Goal: Task Accomplishment & Management: Manage account settings

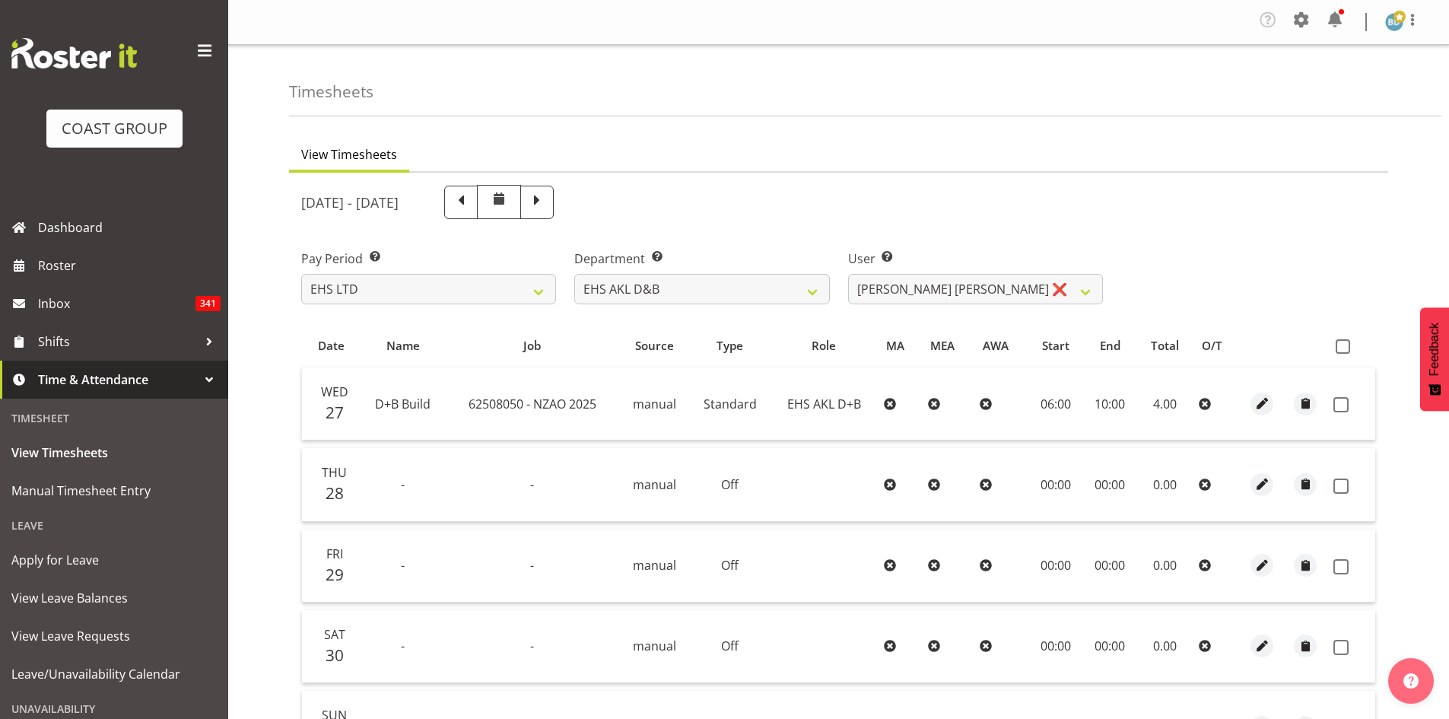
select select "7"
select select "11497"
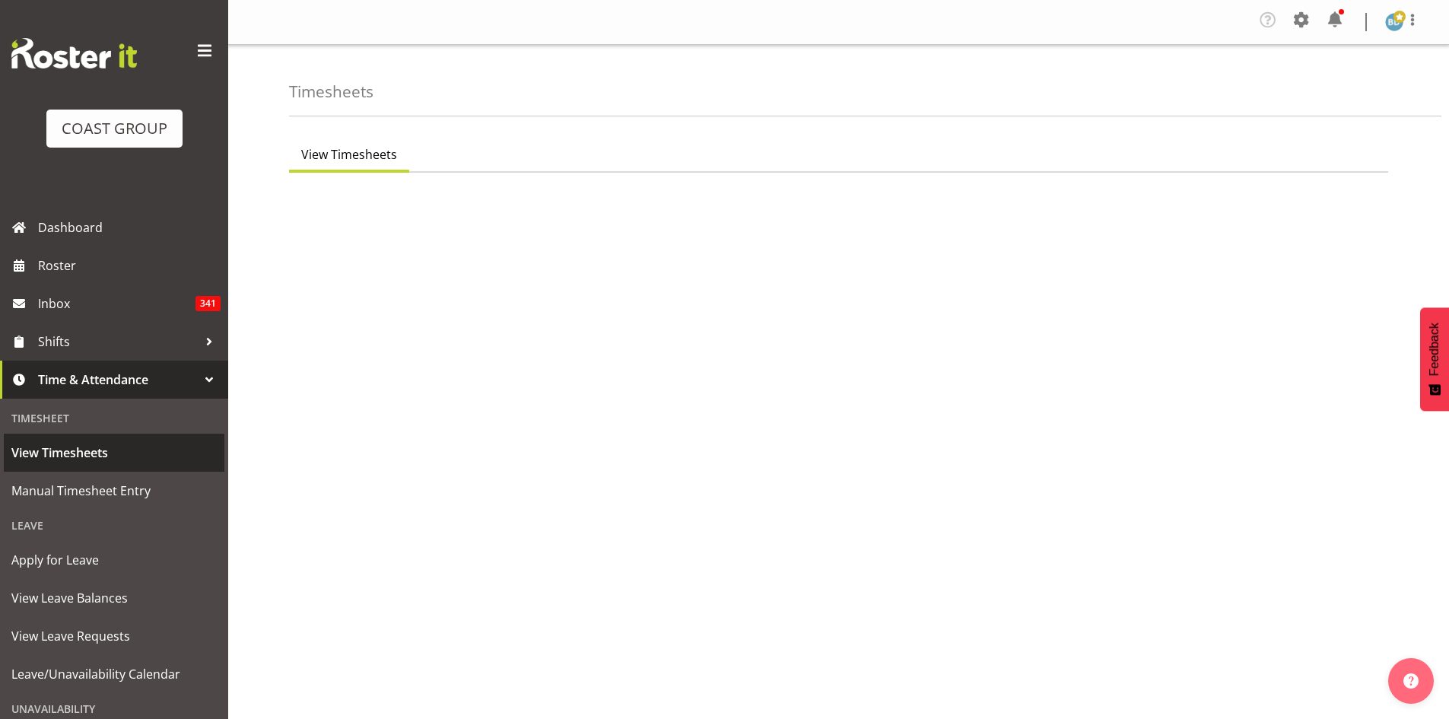
select select "7"
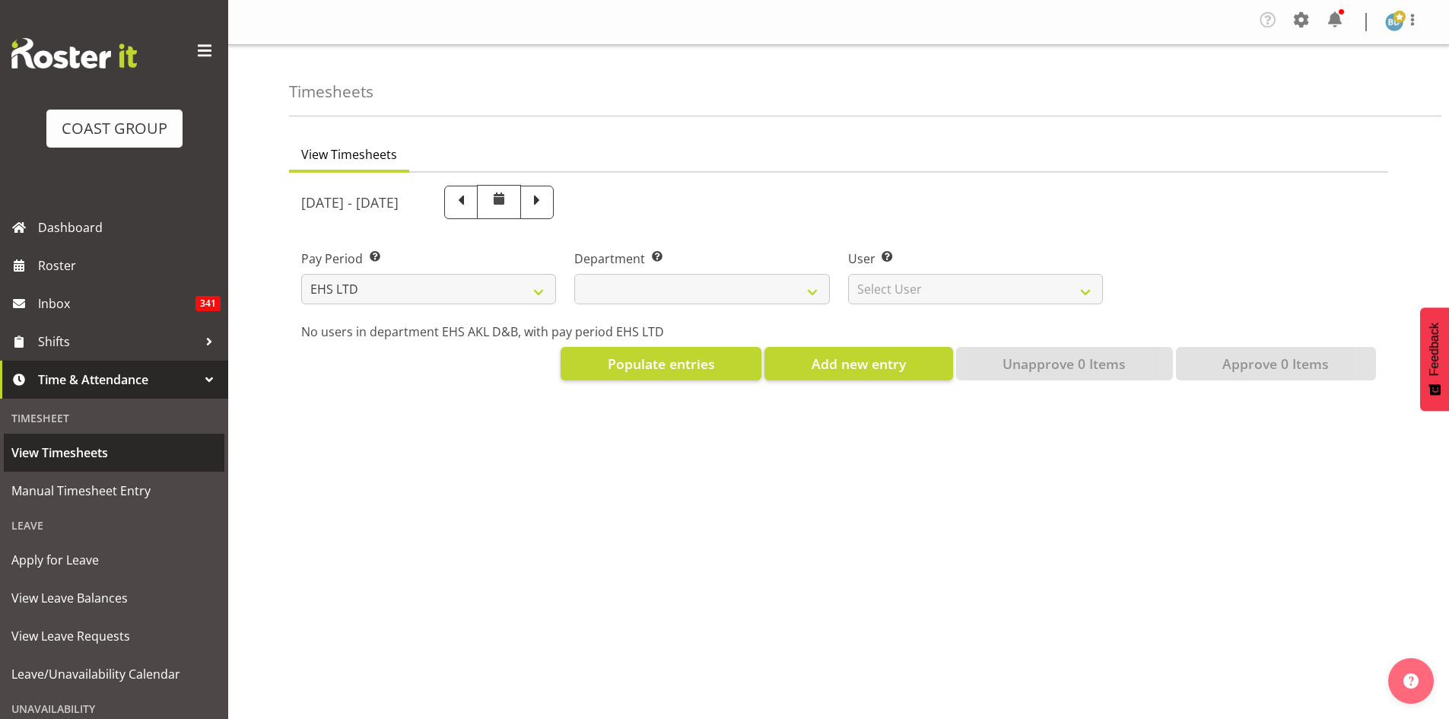
select select
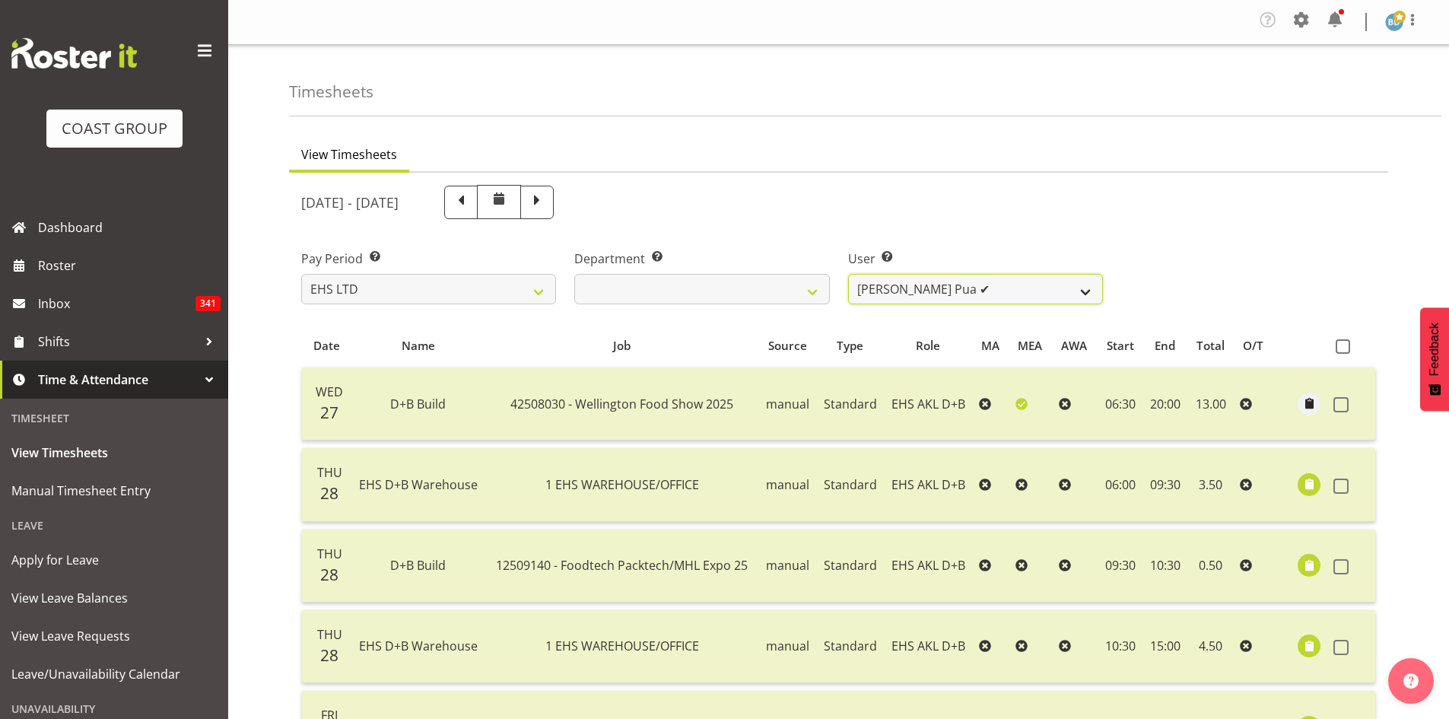
click at [1033, 293] on select "[PERSON_NAME] Pua ✔ [PERSON_NAME] ✔ [PERSON_NAME] ✔ [PERSON_NAME] ✔ [PERSON_NAM…" at bounding box center [975, 289] width 255 height 30
select select "11497"
click at [848, 274] on select "[PERSON_NAME] Pua ✔ [PERSON_NAME] ✔ [PERSON_NAME] ✔ [PERSON_NAME] ✔ [PERSON_NAM…" at bounding box center [975, 289] width 255 height 30
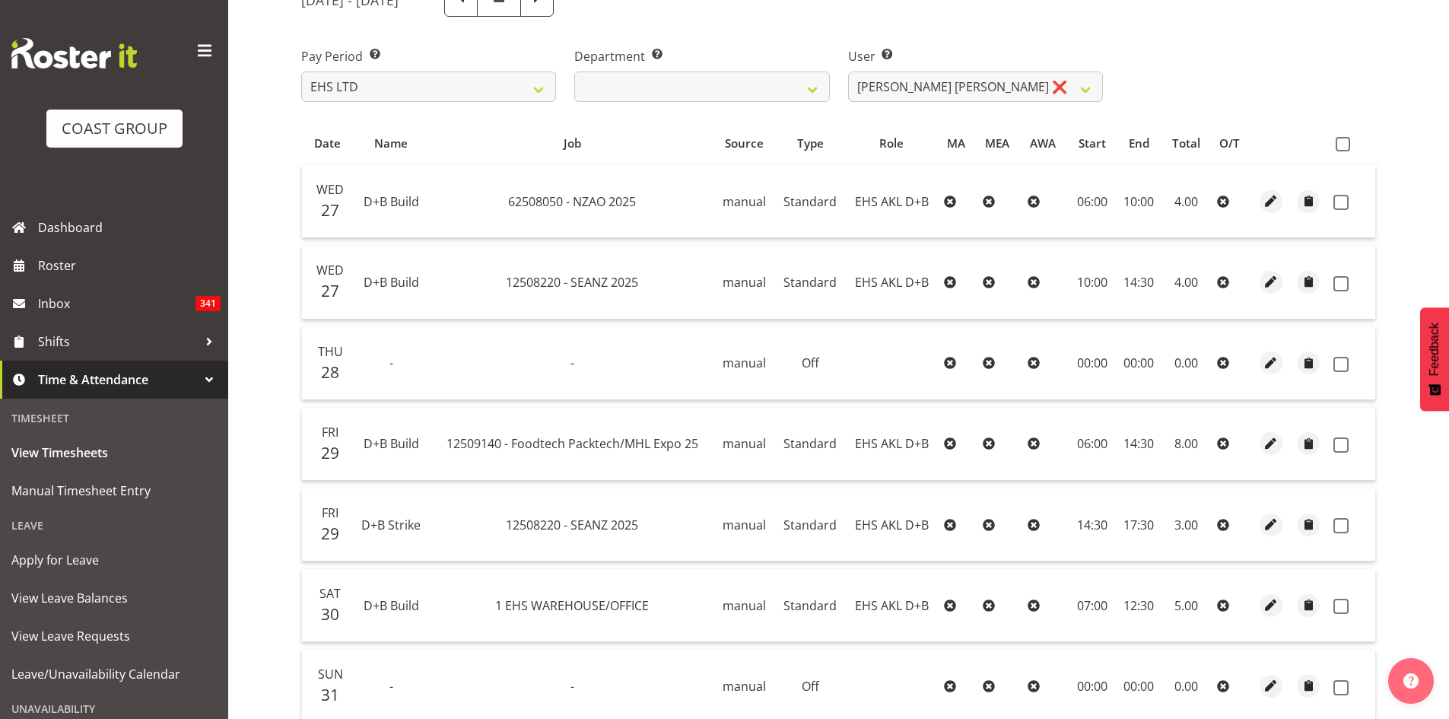
scroll to position [253, 0]
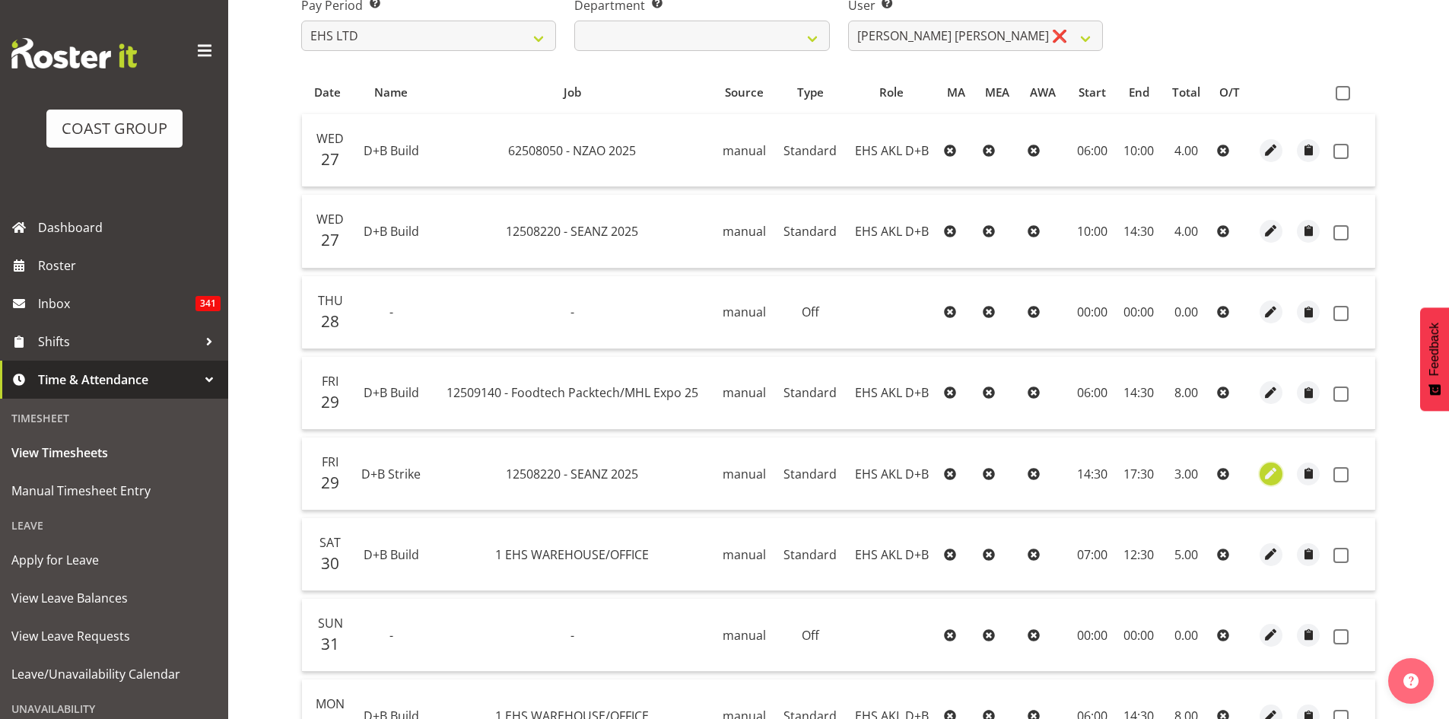
click at [1271, 478] on span "button" at bounding box center [1270, 473] width 17 height 17
select select "Standard"
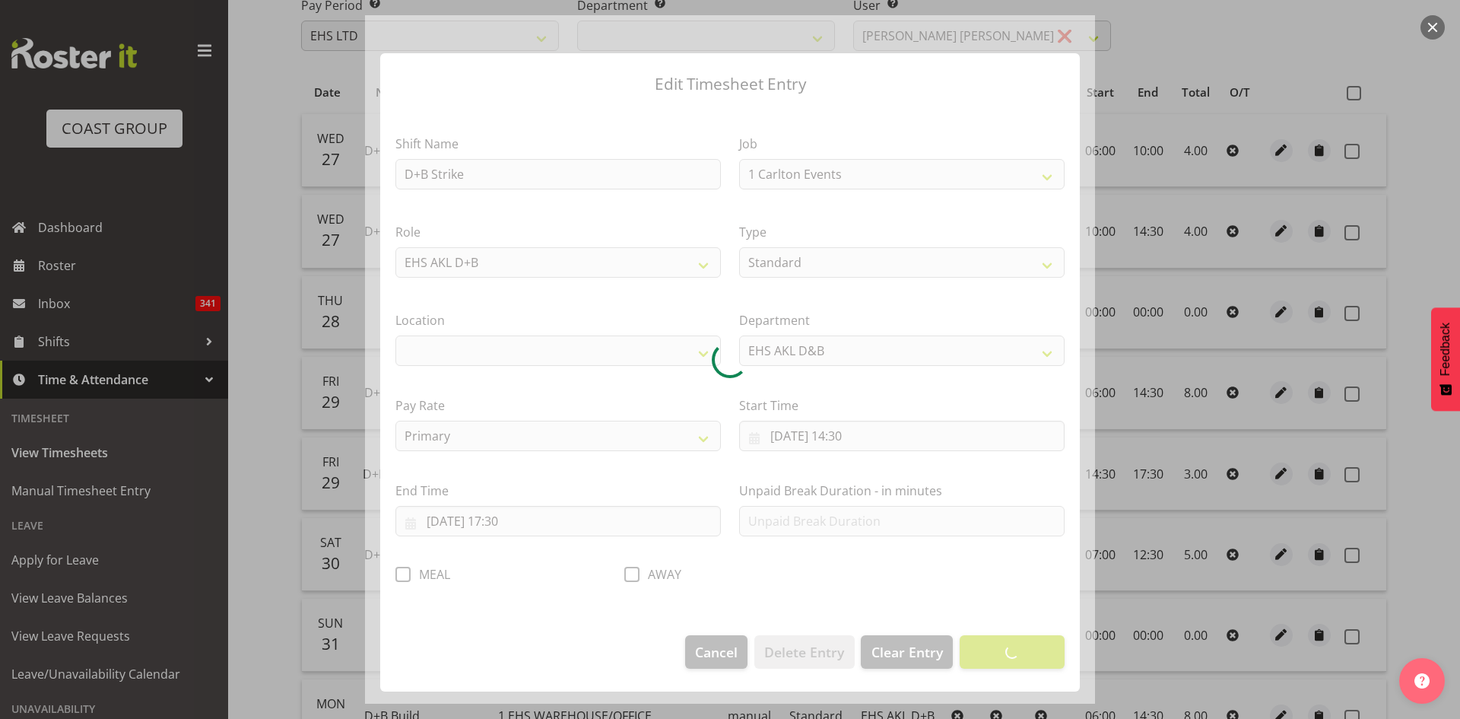
select select "10251"
select select "35"
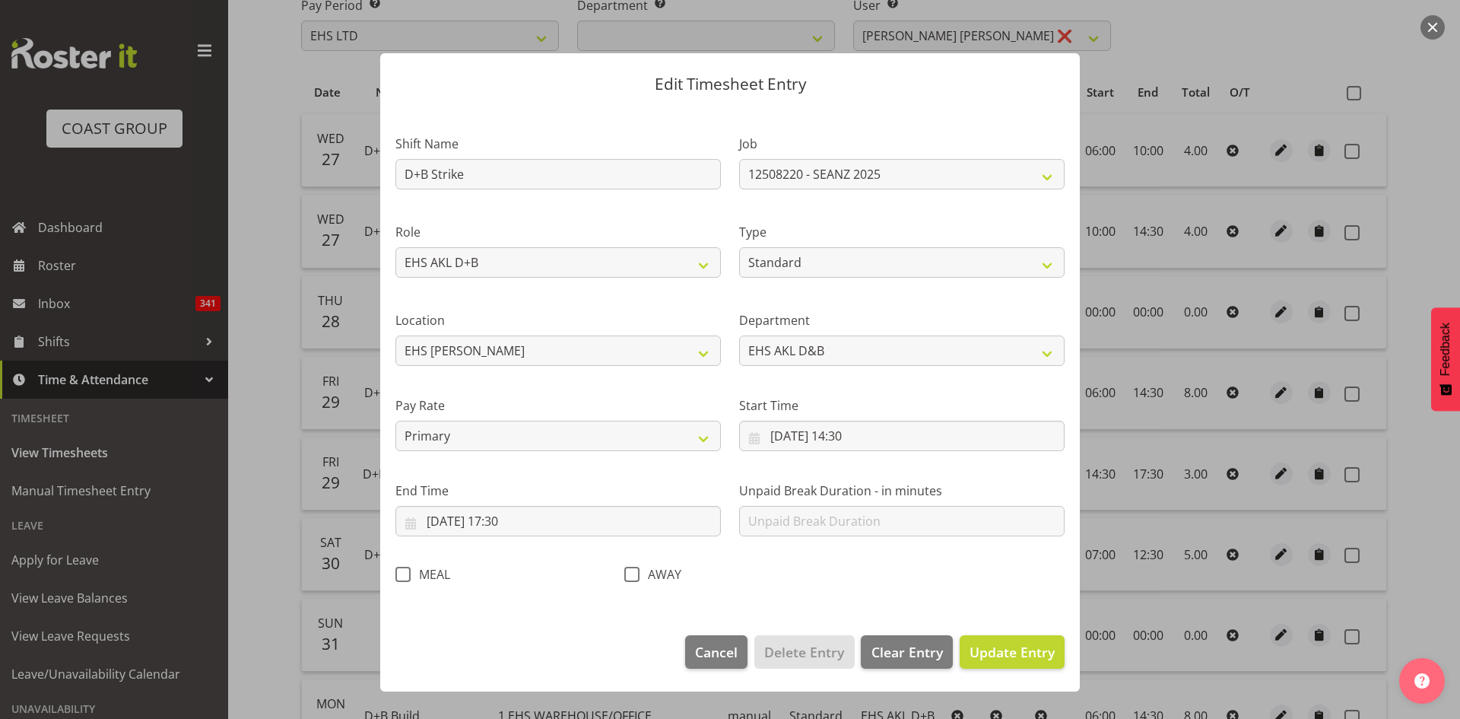
click at [400, 578] on div at bounding box center [730, 359] width 730 height 688
click at [400, 578] on span at bounding box center [402, 574] width 15 height 15
click at [400, 578] on input "MEAL" at bounding box center [400, 574] width 10 height 10
checkbox input "true"
click at [1034, 657] on span "Update Entry" at bounding box center [1012, 652] width 85 height 18
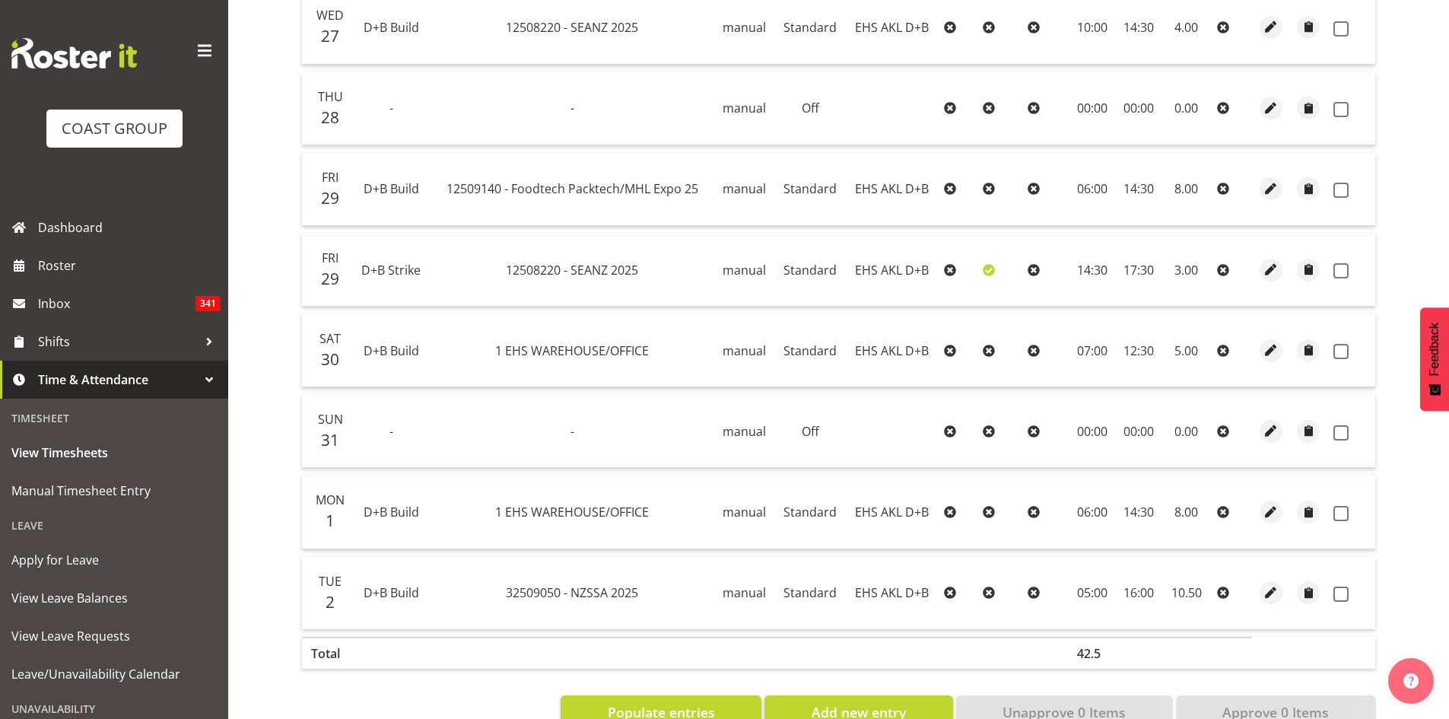
scroll to position [502, 0]
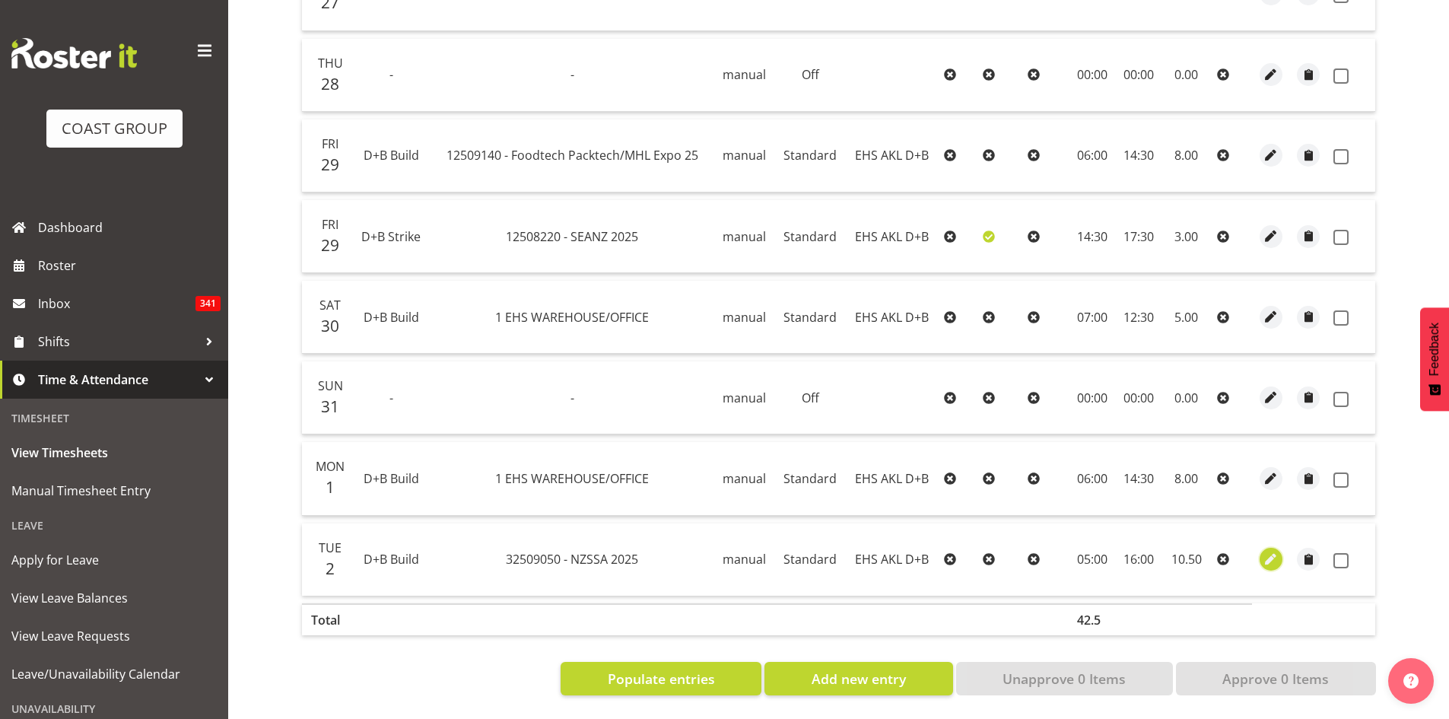
click at [1271, 551] on span "button" at bounding box center [1270, 559] width 17 height 17
select select "Standard"
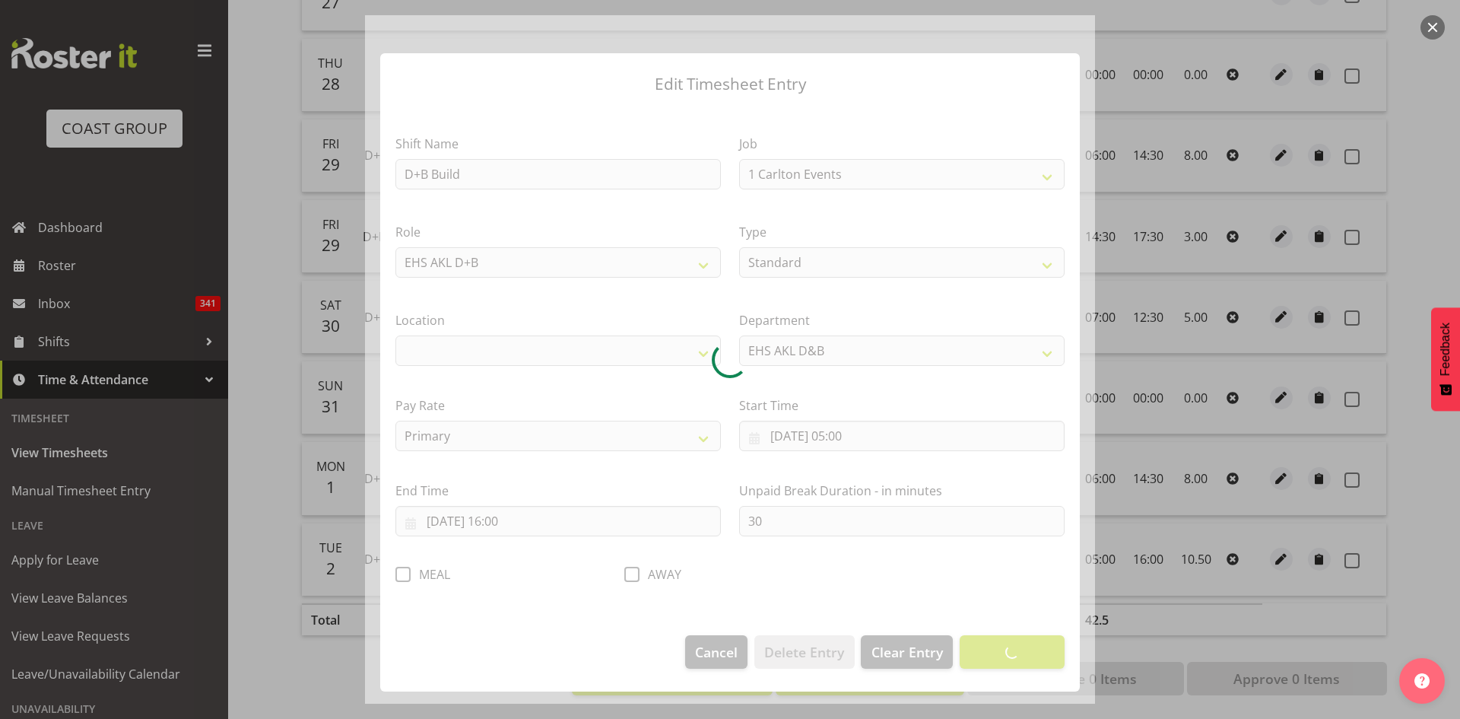
select select "9321"
select select "35"
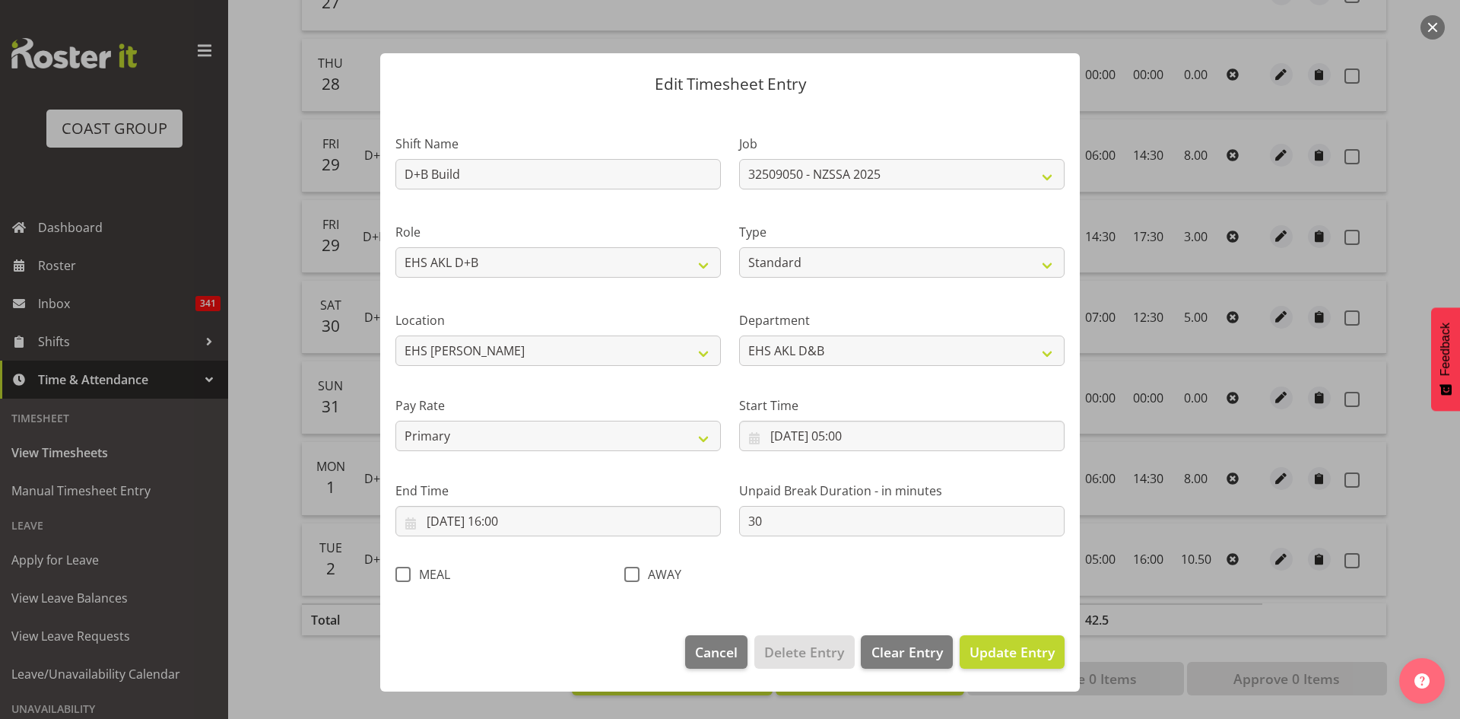
click at [399, 575] on span at bounding box center [402, 574] width 15 height 15
click at [399, 575] on input "MEAL" at bounding box center [400, 574] width 10 height 10
checkbox input "true"
click at [1015, 648] on span "Update Entry" at bounding box center [1012, 652] width 85 height 18
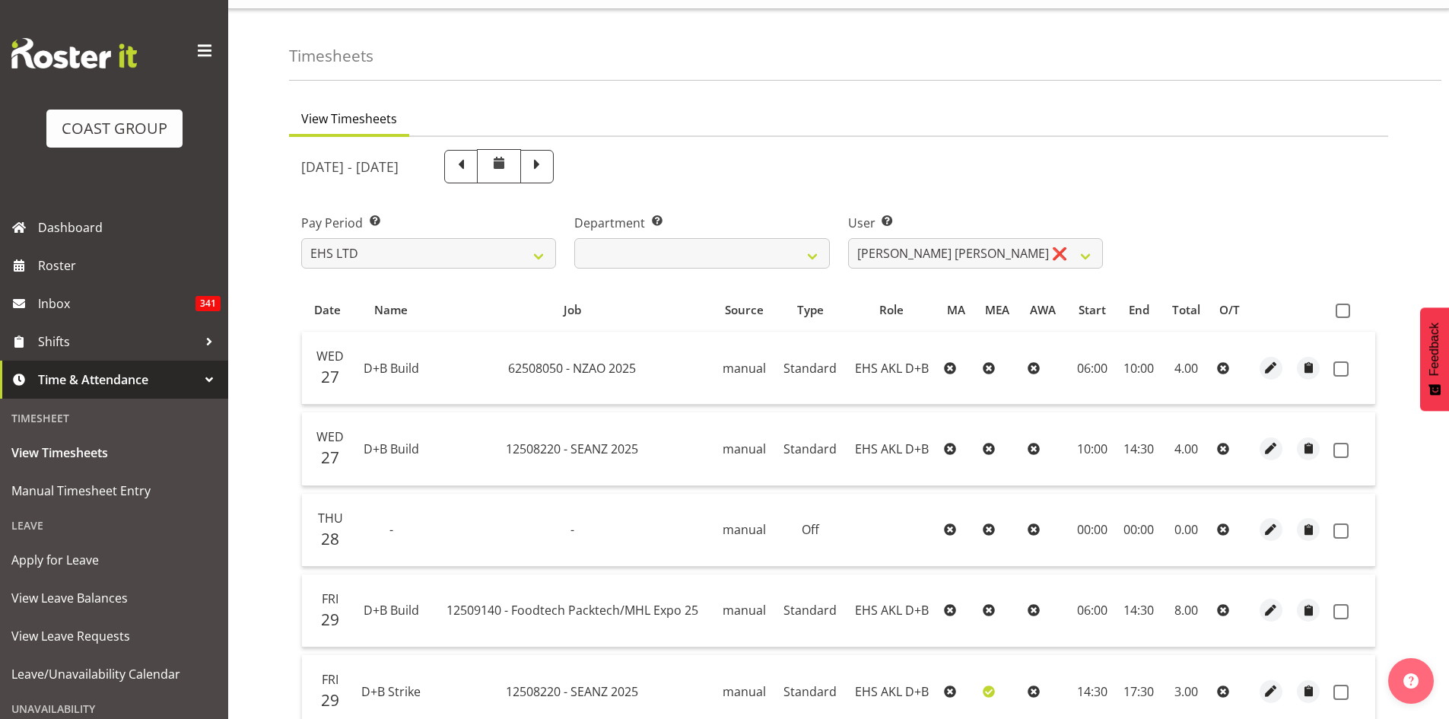
scroll to position [0, 0]
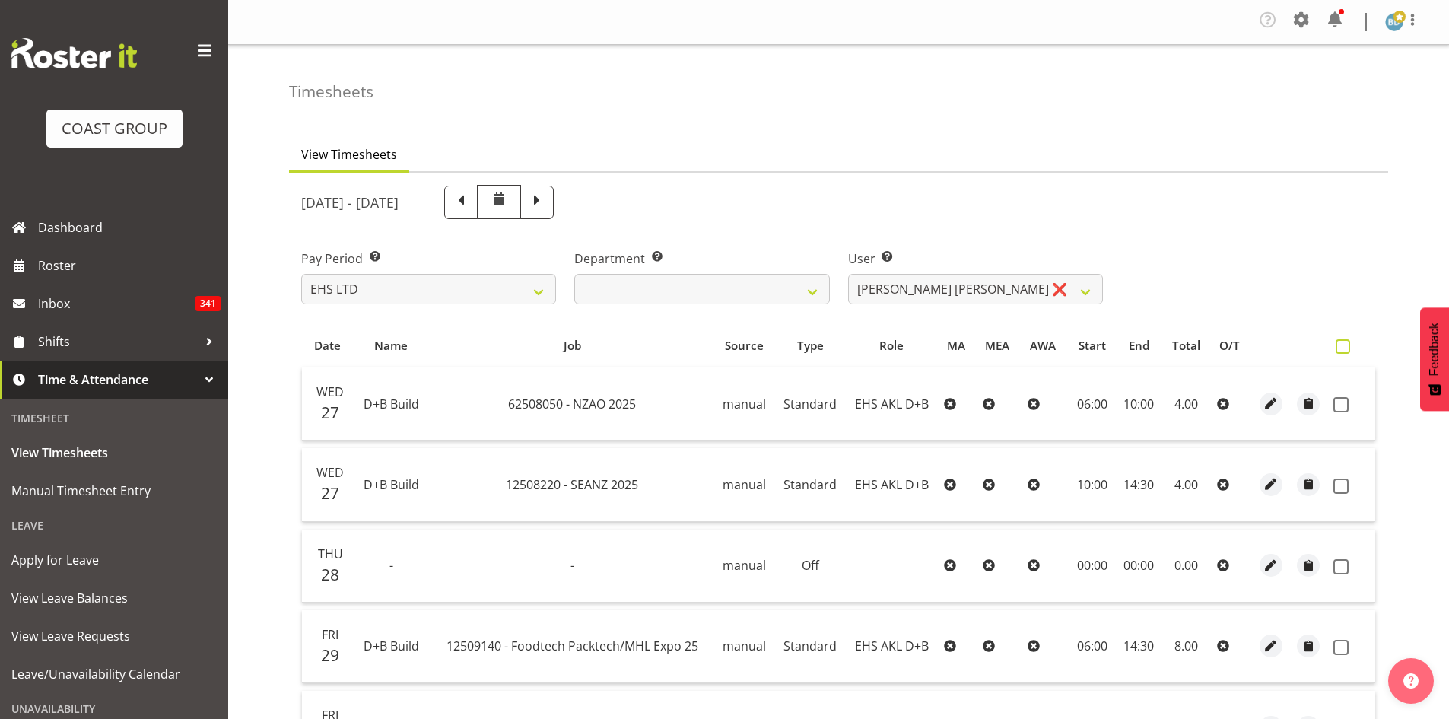
click at [1338, 343] on span at bounding box center [1342, 346] width 14 height 14
click at [1338, 343] on input "checkbox" at bounding box center [1340, 346] width 10 height 10
checkbox input "true"
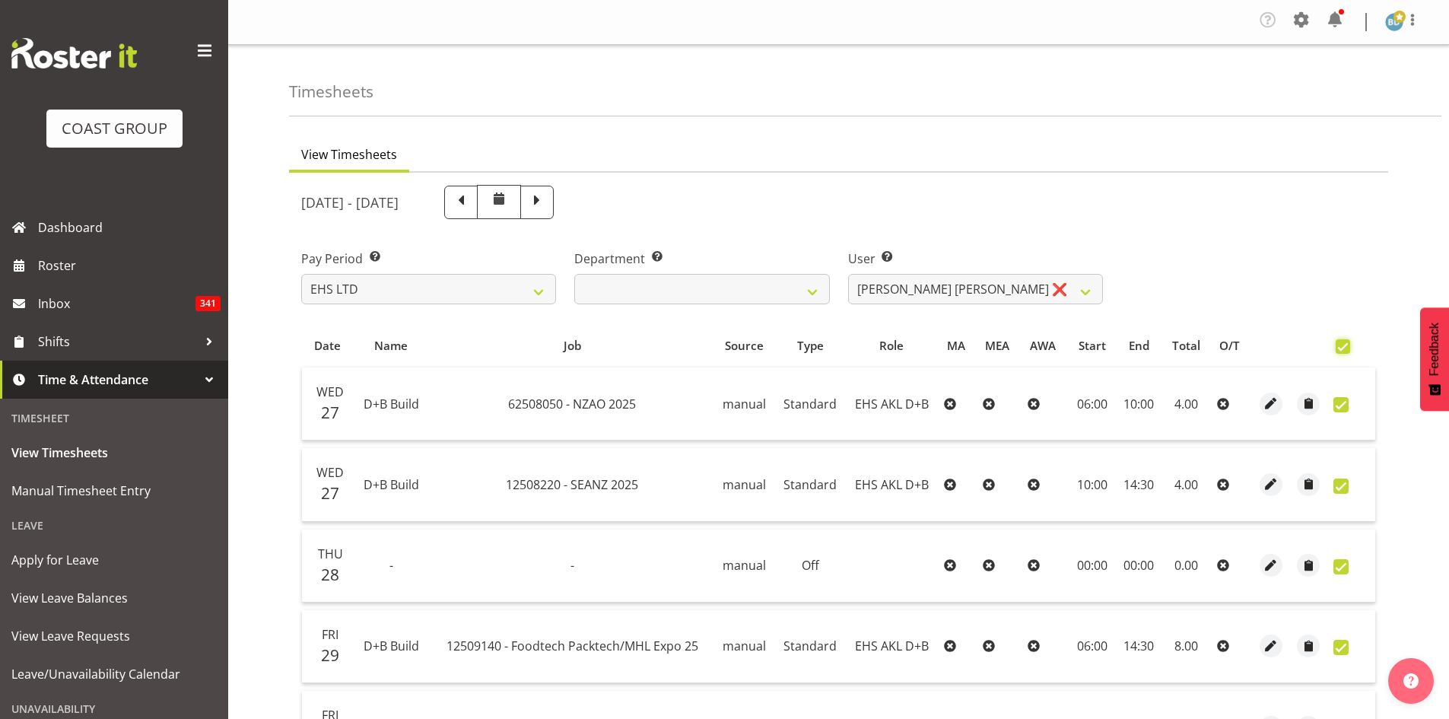
checkbox input "true"
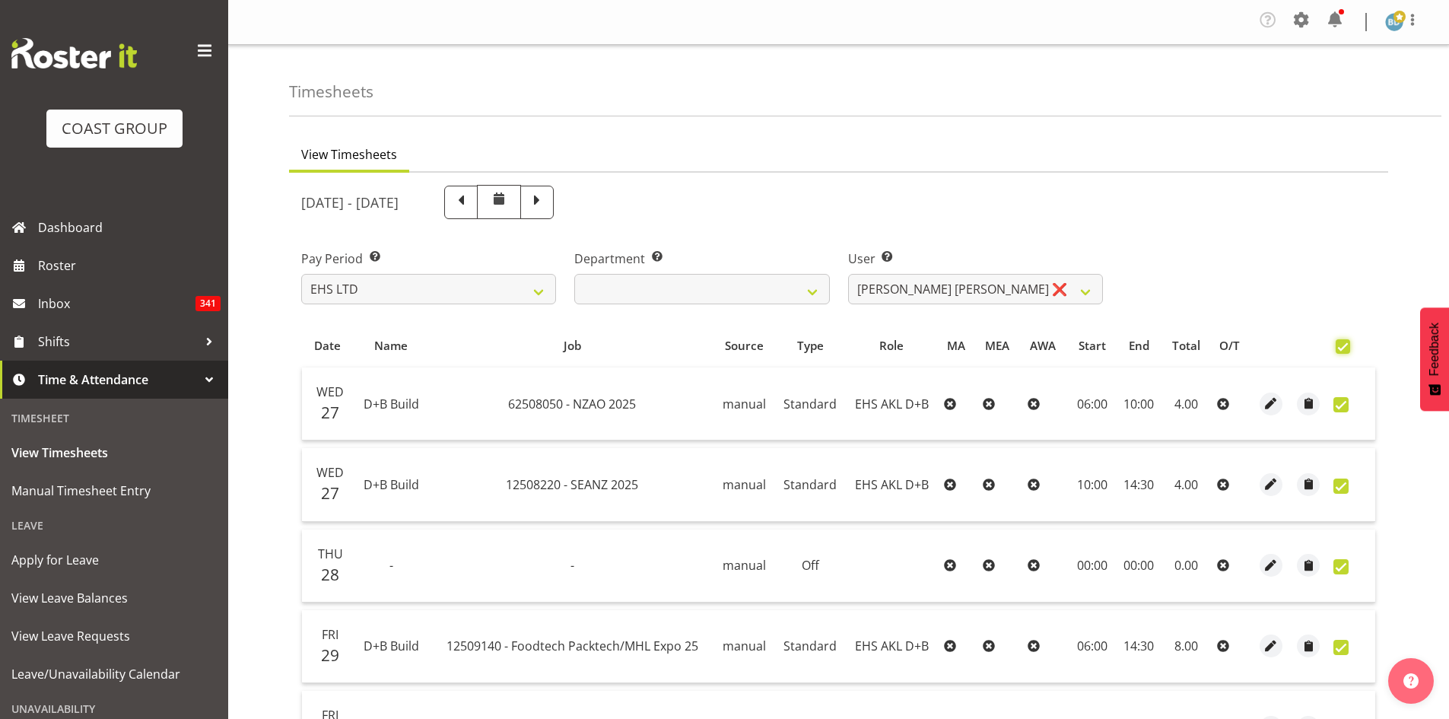
checkbox input "true"
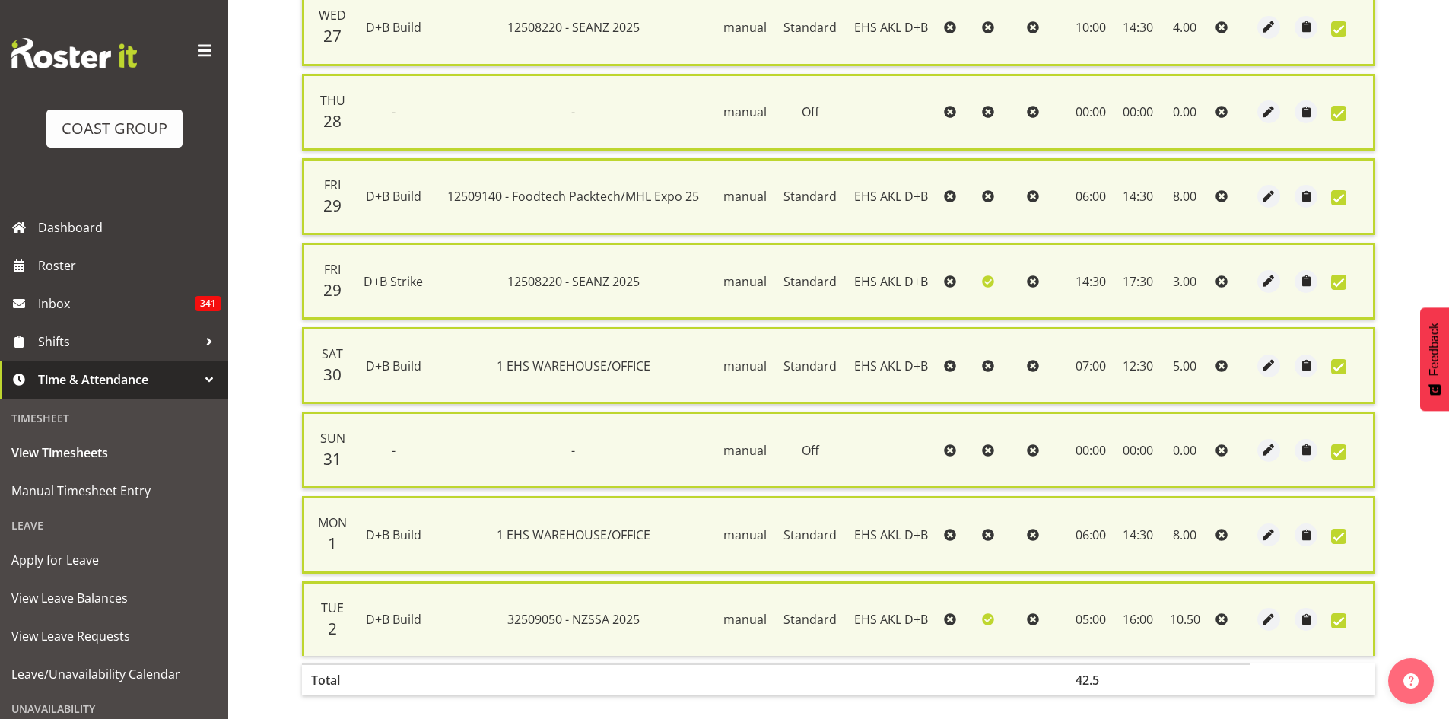
scroll to position [535, 0]
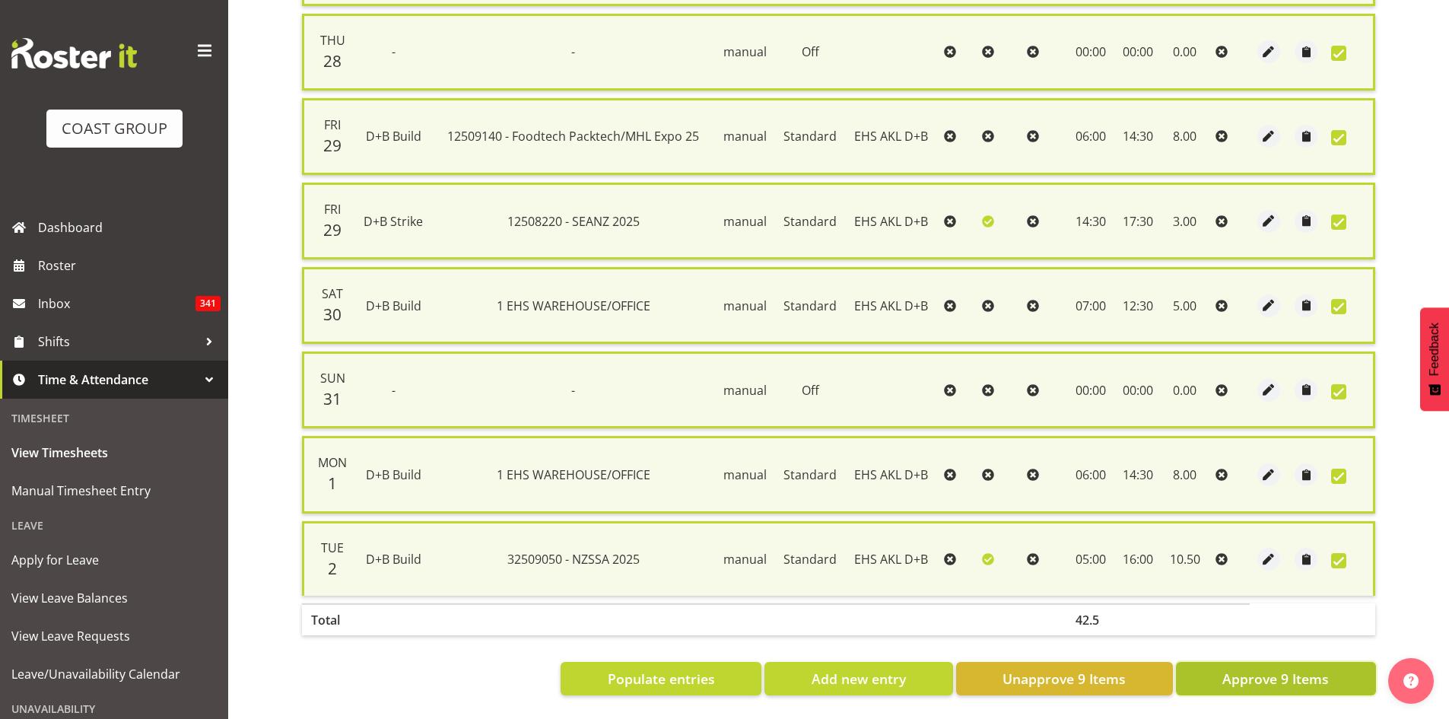
click at [1276, 669] on span "Approve 9 Items" at bounding box center [1275, 678] width 106 height 20
checkbox input "false"
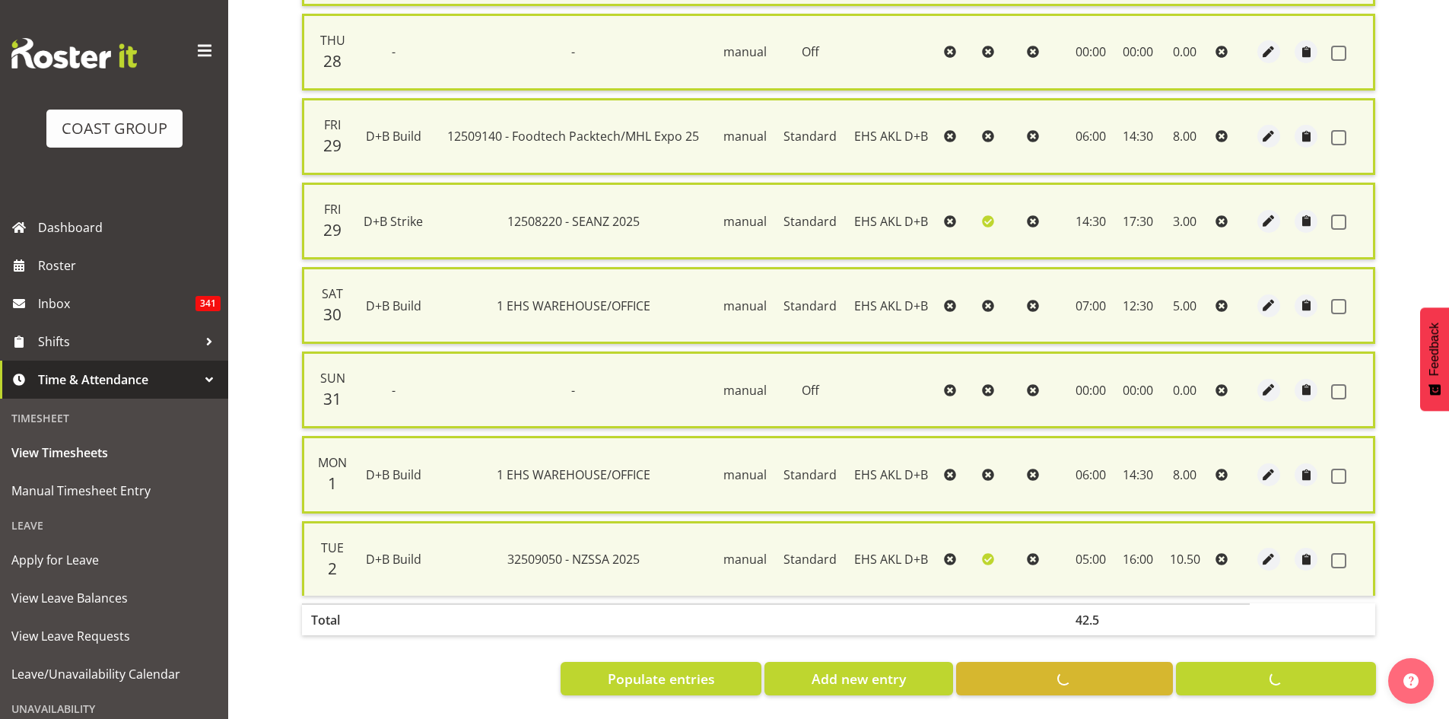
checkbox input "false"
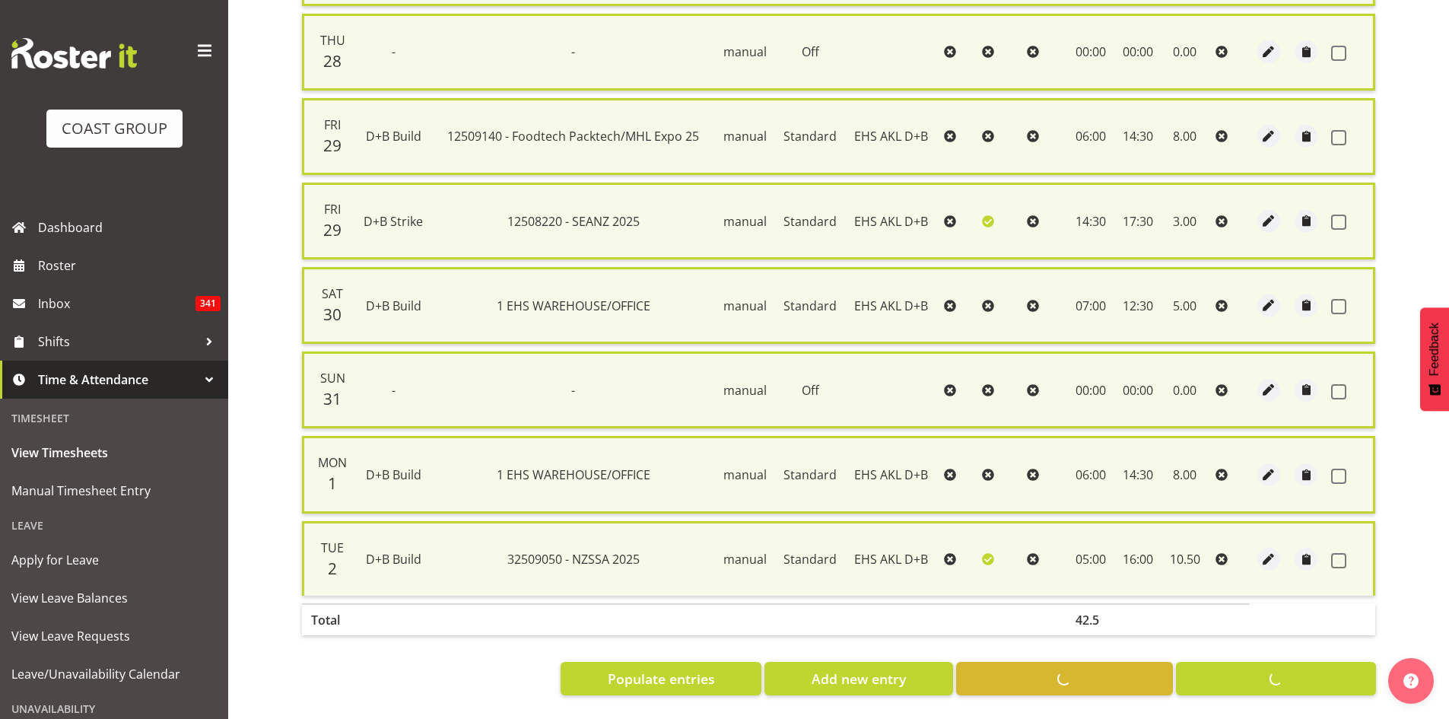
checkbox input "false"
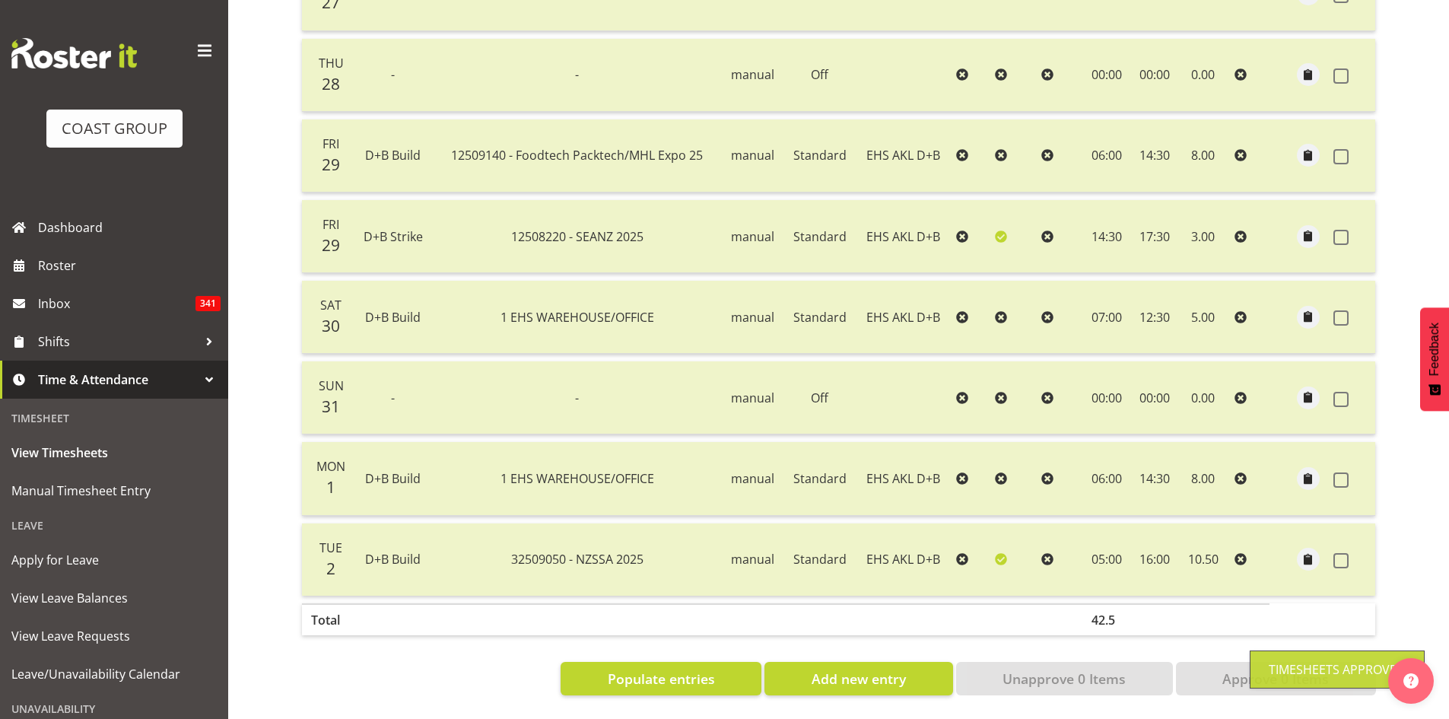
scroll to position [0, 0]
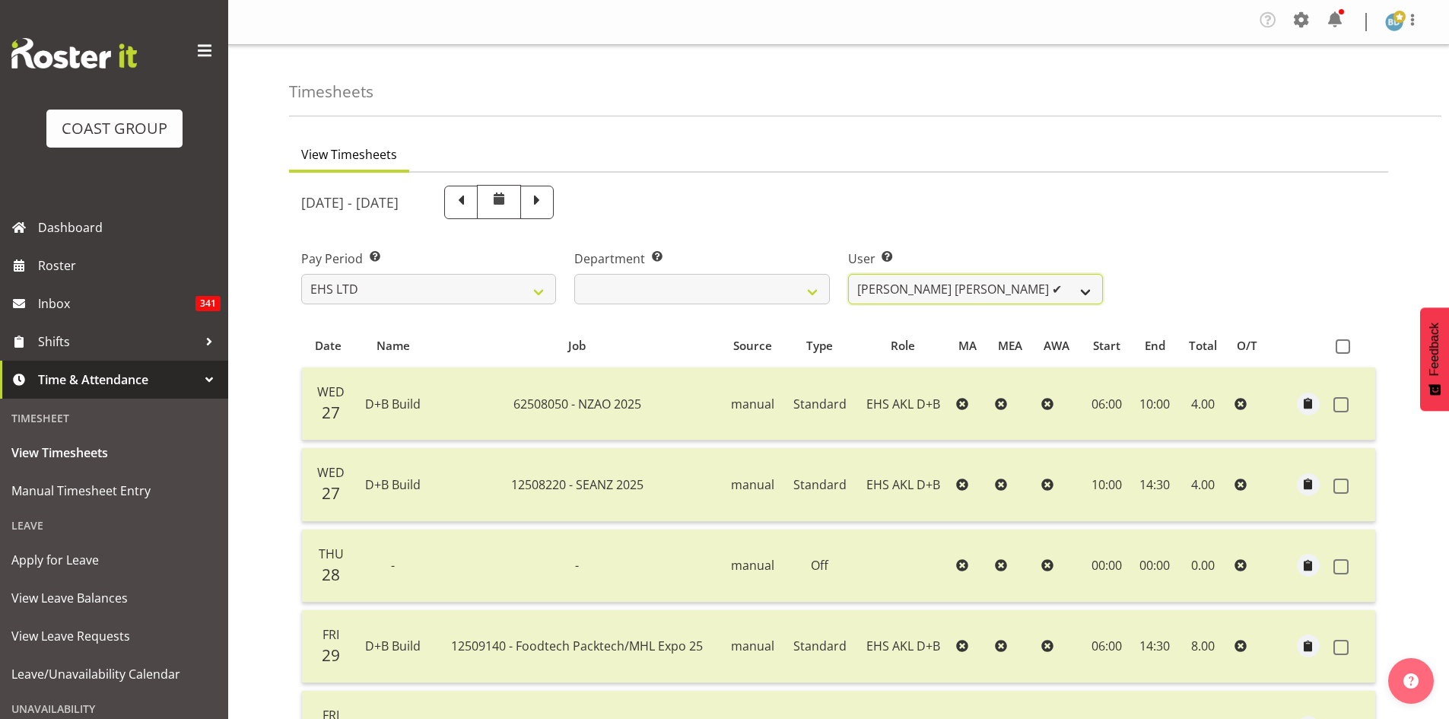
click at [993, 294] on select "[PERSON_NAME] Pua ✔ [PERSON_NAME] ✔ [PERSON_NAME] ✔ [PERSON_NAME] ✔ [PERSON_NAM…" at bounding box center [975, 289] width 255 height 30
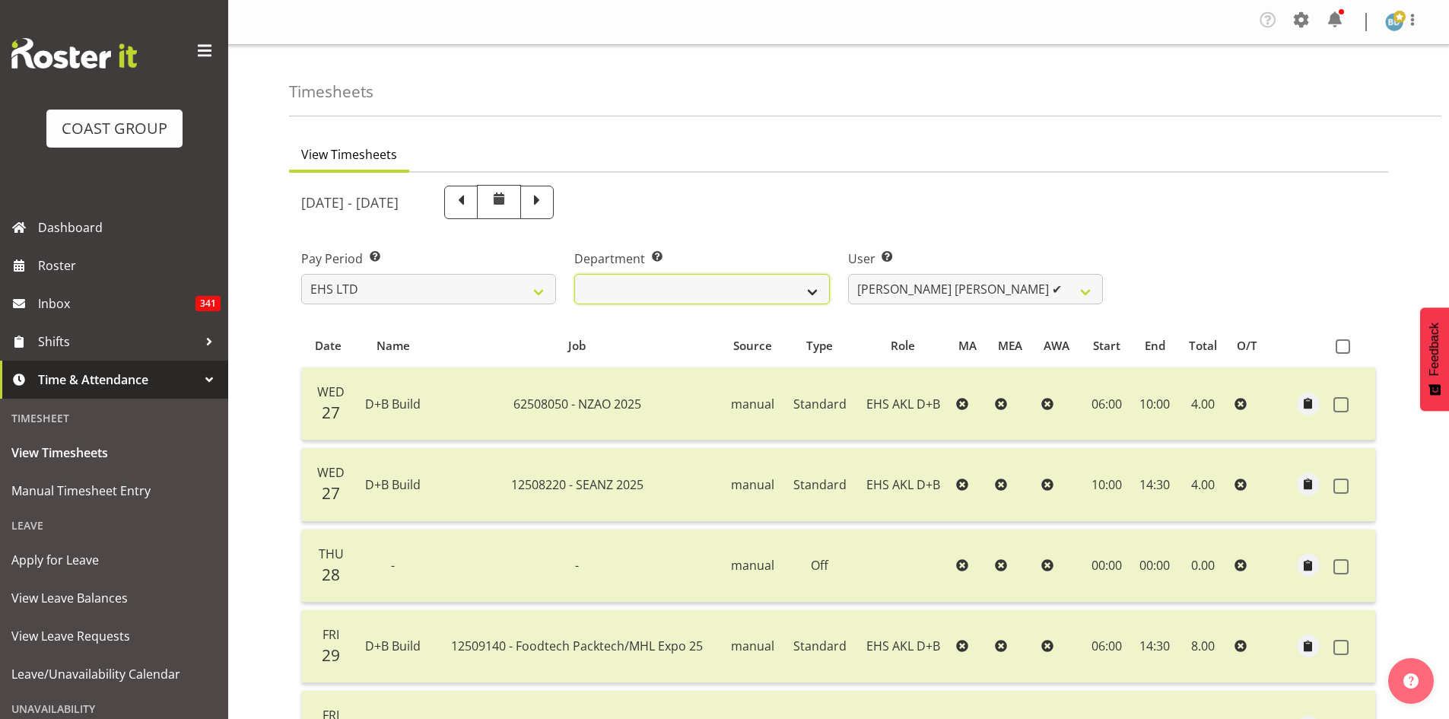
click at [732, 284] on select "EHS AKL D&B EHS AKL DESIGNER" at bounding box center [701, 289] width 255 height 30
select select "37"
click at [574, 274] on select "EHS AKL D&B EHS AKL DESIGNER" at bounding box center [701, 289] width 255 height 30
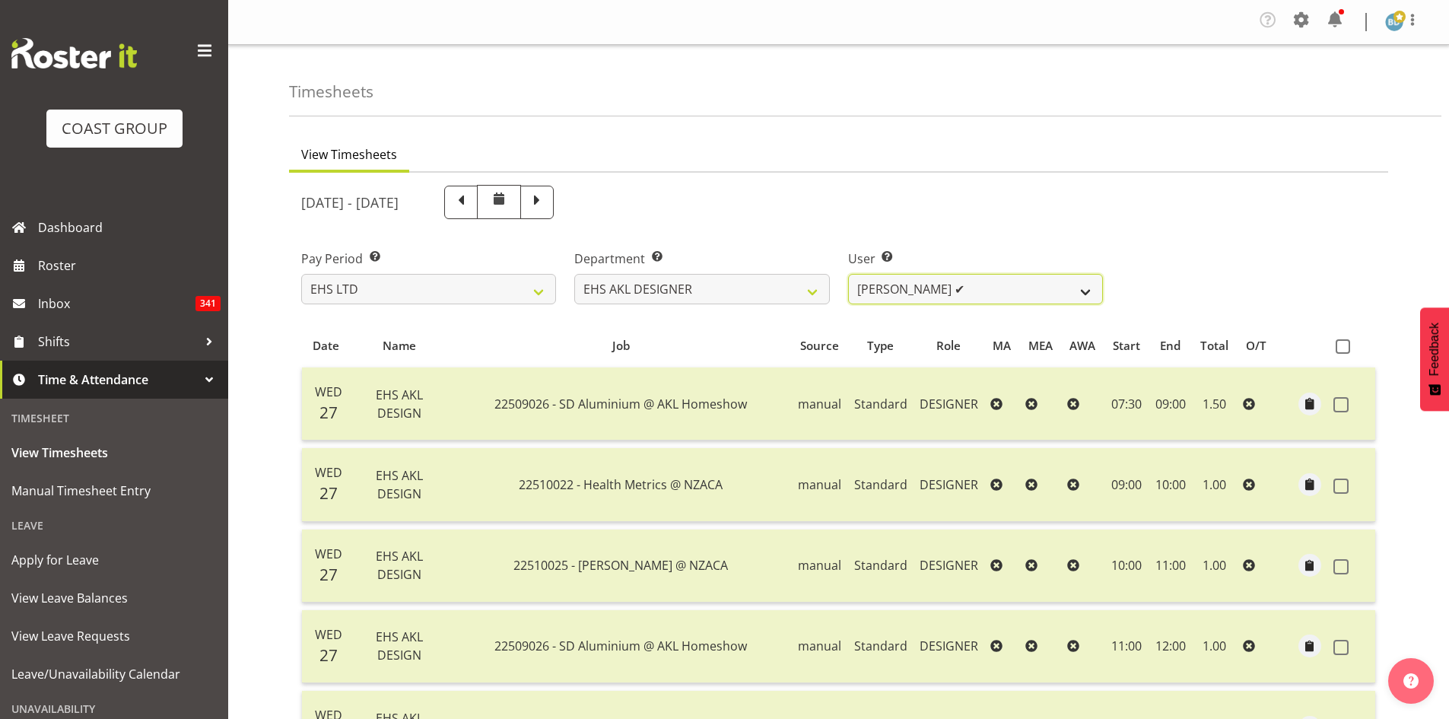
click at [1028, 290] on select "[PERSON_NAME] ✔ [PERSON_NAME] ✔" at bounding box center [975, 289] width 255 height 30
click at [1268, 281] on div "Pay Period Select which pay period you would like to view. SLP LTD EHS LTD DW L…" at bounding box center [838, 270] width 1093 height 85
click at [987, 276] on select "[PERSON_NAME] ✔ [PERSON_NAME] ✔" at bounding box center [975, 289] width 255 height 30
select select "3363"
click at [848, 274] on select "[PERSON_NAME] ✔ [PERSON_NAME] ✔" at bounding box center [975, 289] width 255 height 30
